Goal: Transaction & Acquisition: Download file/media

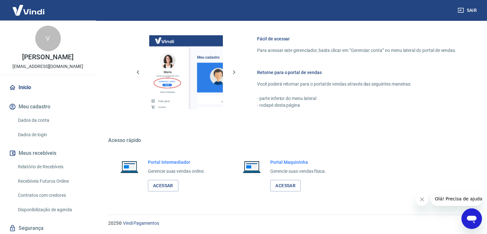
scroll to position [338, 0]
click at [61, 169] on link "Relatório de Recebíveis" at bounding box center [51, 166] width 73 height 13
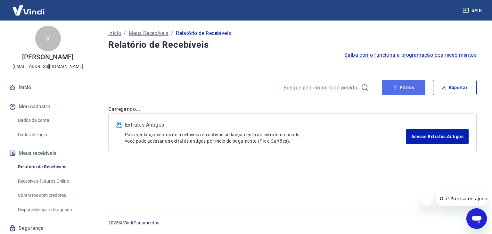
click at [419, 88] on button "Filtros" at bounding box center [404, 87] width 44 height 15
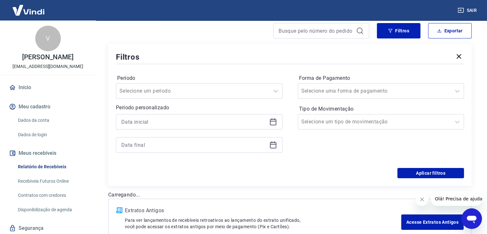
click at [272, 118] on icon at bounding box center [273, 122] width 8 height 8
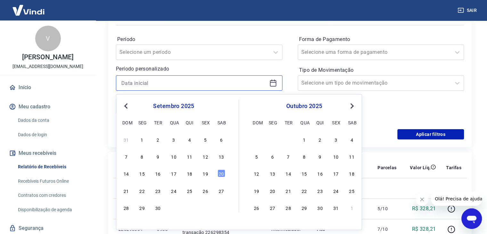
scroll to position [96, 0]
click at [140, 139] on div "1" at bounding box center [142, 139] width 8 height 8
click at [142, 138] on div "Aplicar filtros" at bounding box center [290, 133] width 348 height 10
type input "[DATE]"
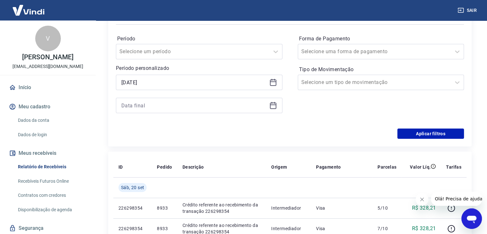
click at [272, 108] on icon at bounding box center [273, 106] width 8 height 8
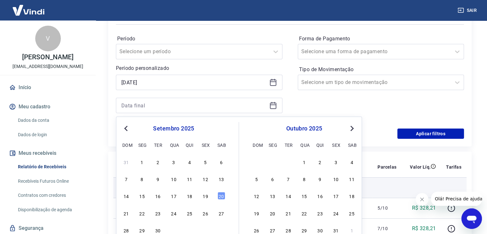
click at [206, 198] on div "19" at bounding box center [206, 196] width 8 height 8
click at [205, 197] on td at bounding box center [222, 187] width 89 height 21
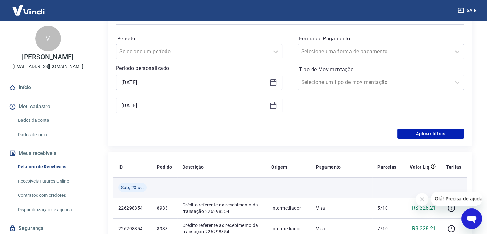
type input "[DATE]"
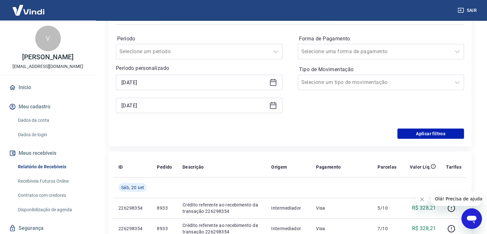
click at [359, 117] on div "Forma de Pagamento Selecione uma forma de pagamento Tipo de Movimentação Seleci…" at bounding box center [381, 77] width 167 height 87
click at [428, 134] on button "Aplicar filtros" at bounding box center [431, 133] width 67 height 10
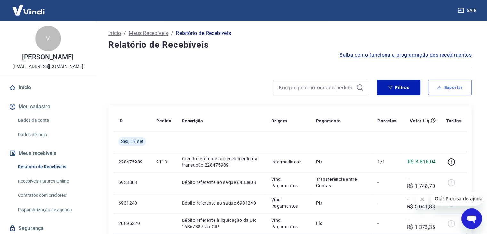
click at [452, 84] on button "Exportar" at bounding box center [450, 87] width 44 height 15
type input "[DATE]"
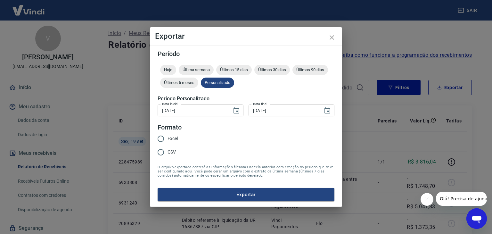
click at [171, 138] on span "Excel" at bounding box center [173, 138] width 10 height 7
click at [163, 139] on input "Excel" at bounding box center [160, 138] width 13 height 13
radio input "true"
click at [233, 189] on button "Exportar" at bounding box center [246, 194] width 177 height 13
